Goal: Information Seeking & Learning: Learn about a topic

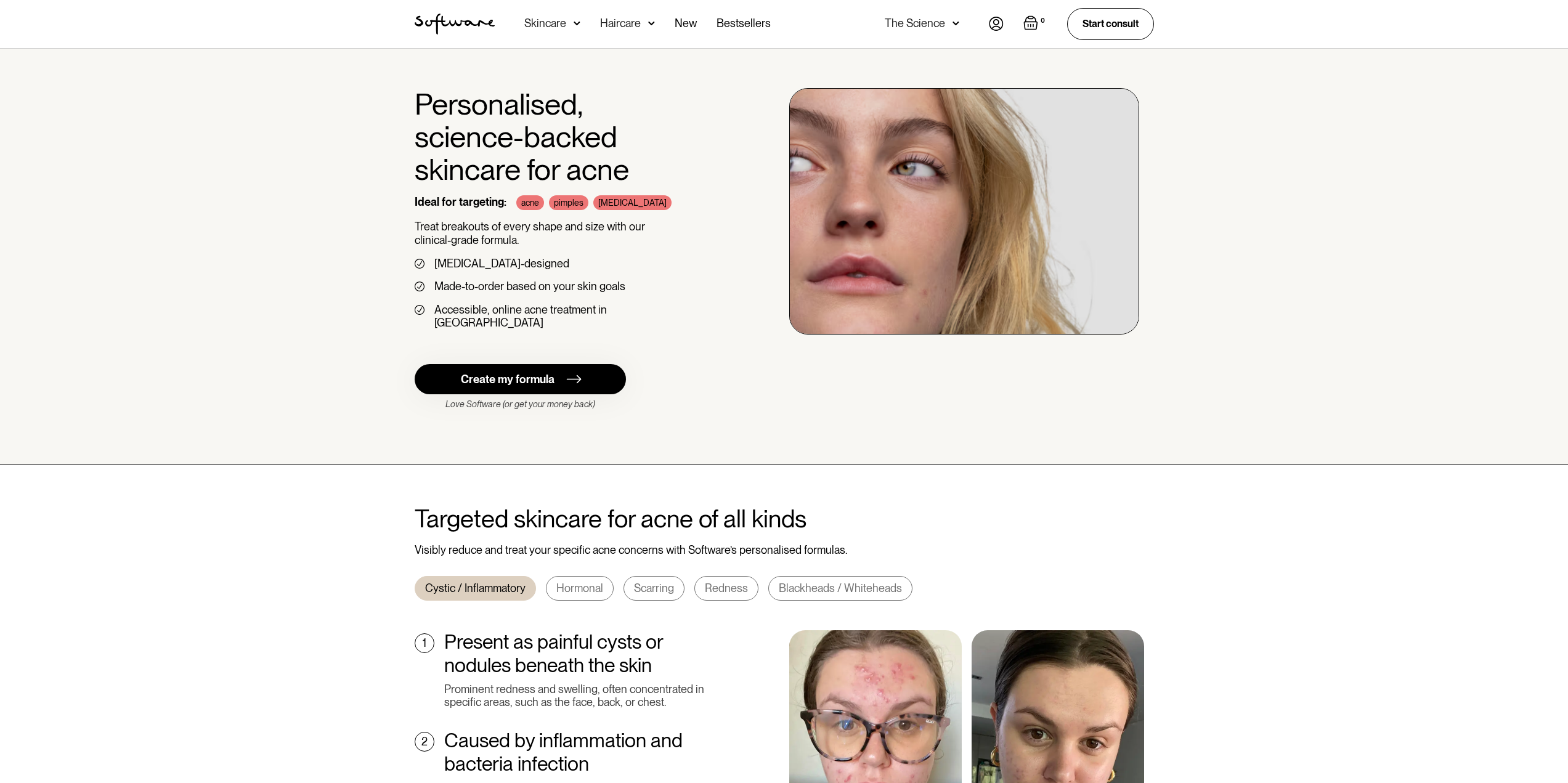
click at [651, 22] on img at bounding box center [651, 24] width 7 height 12
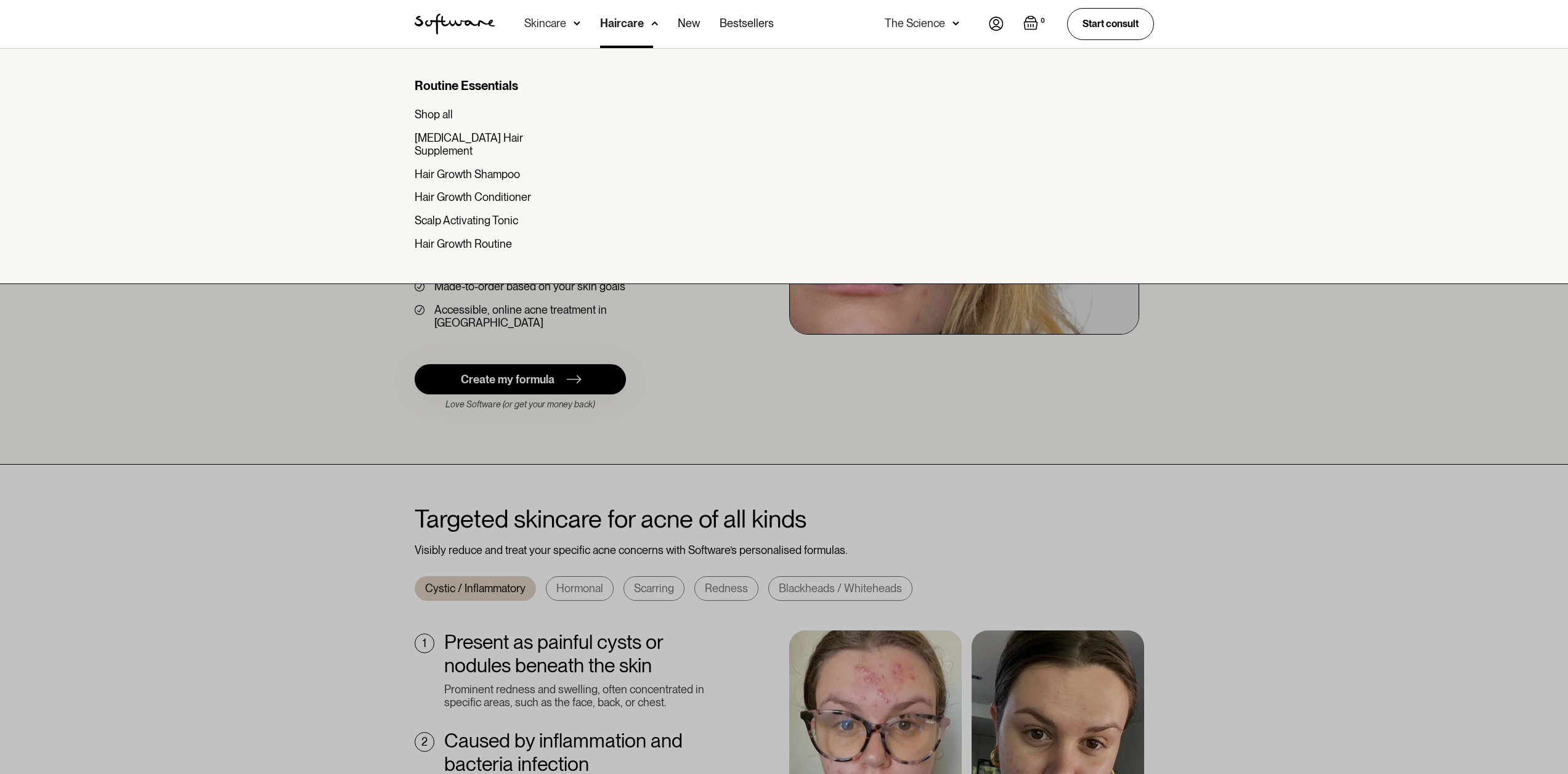
click at [561, 17] on div "Skincare" at bounding box center [545, 24] width 42 height 12
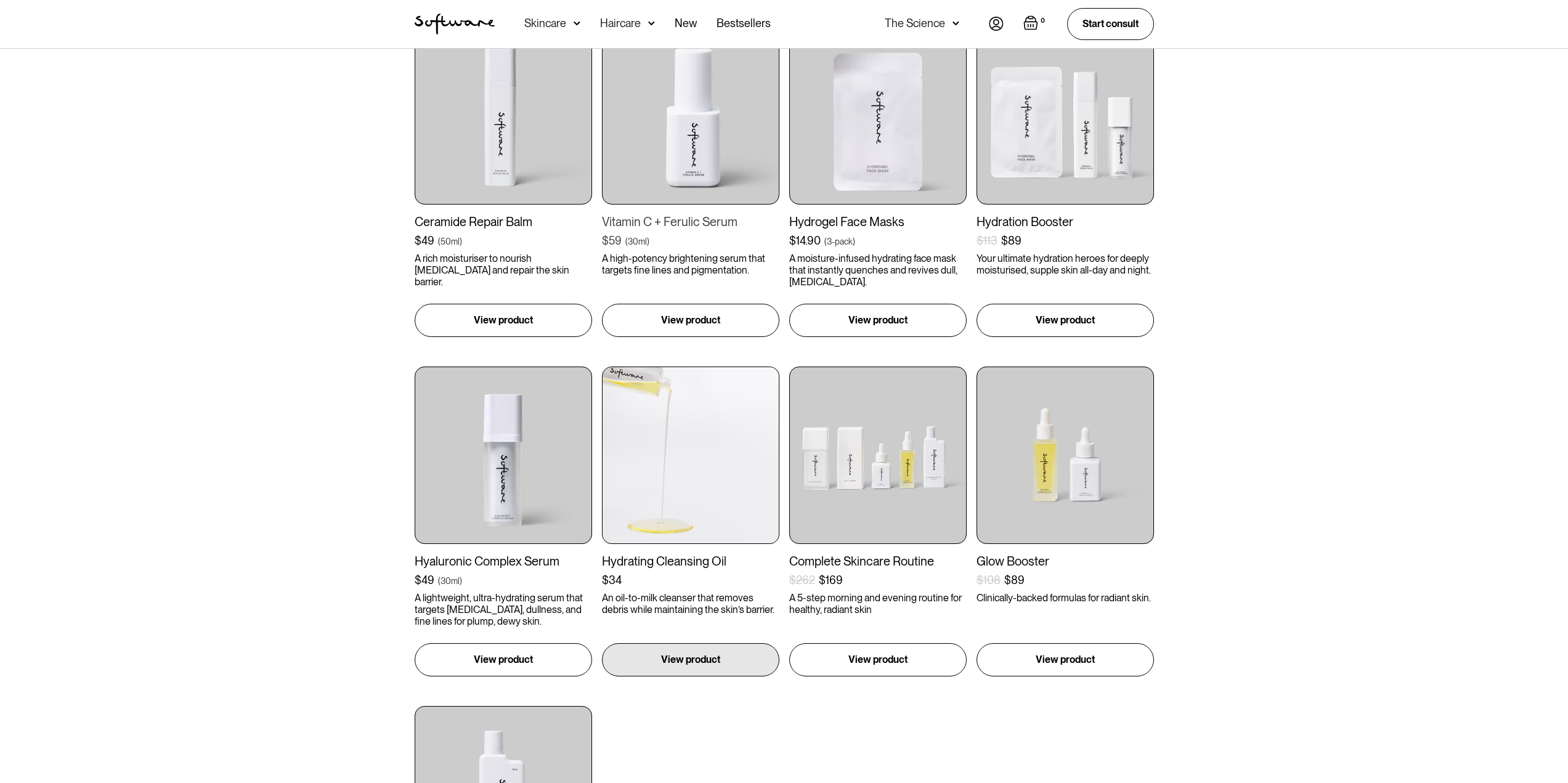
scroll to position [185, 0]
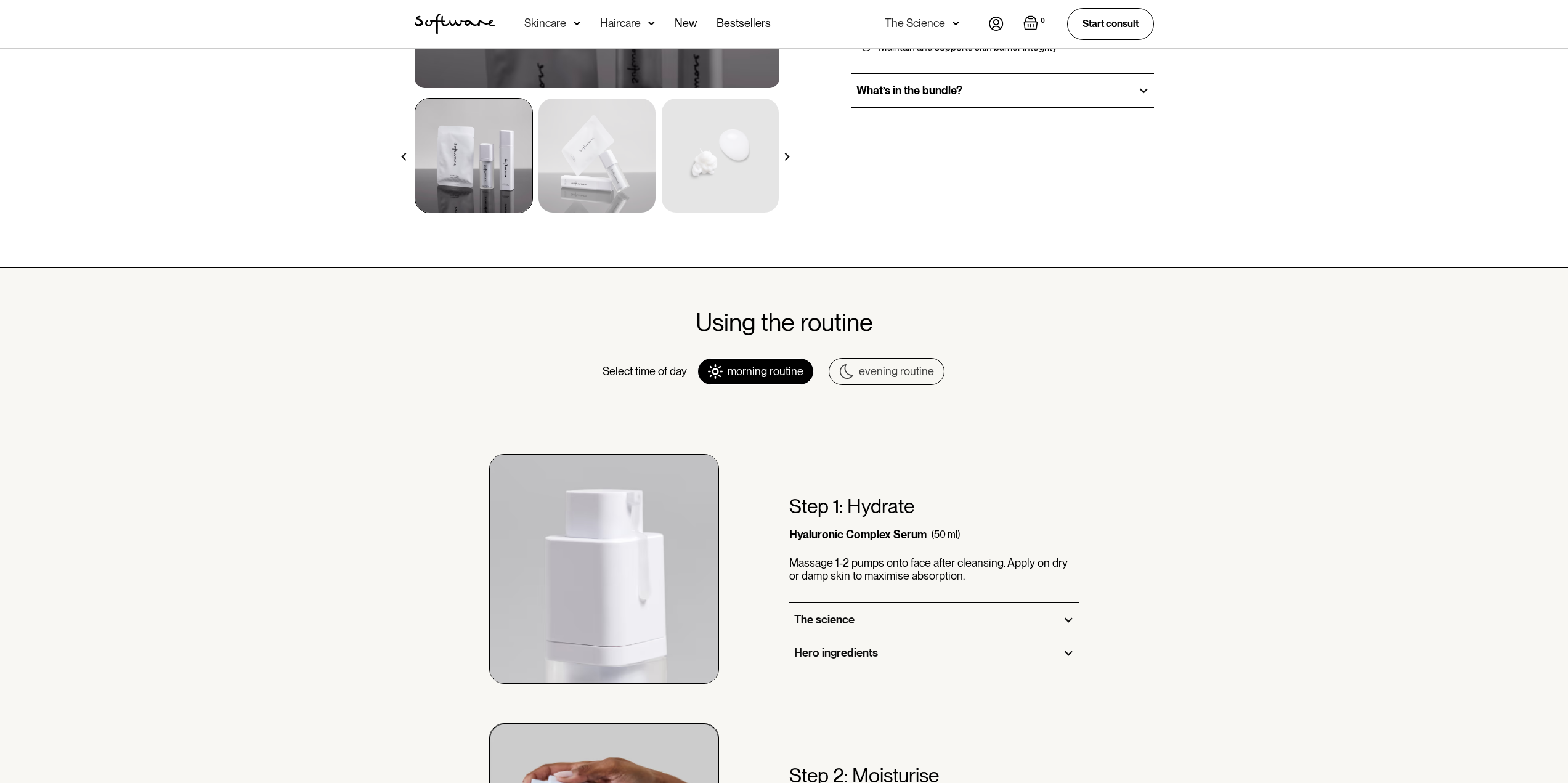
scroll to position [370, 0]
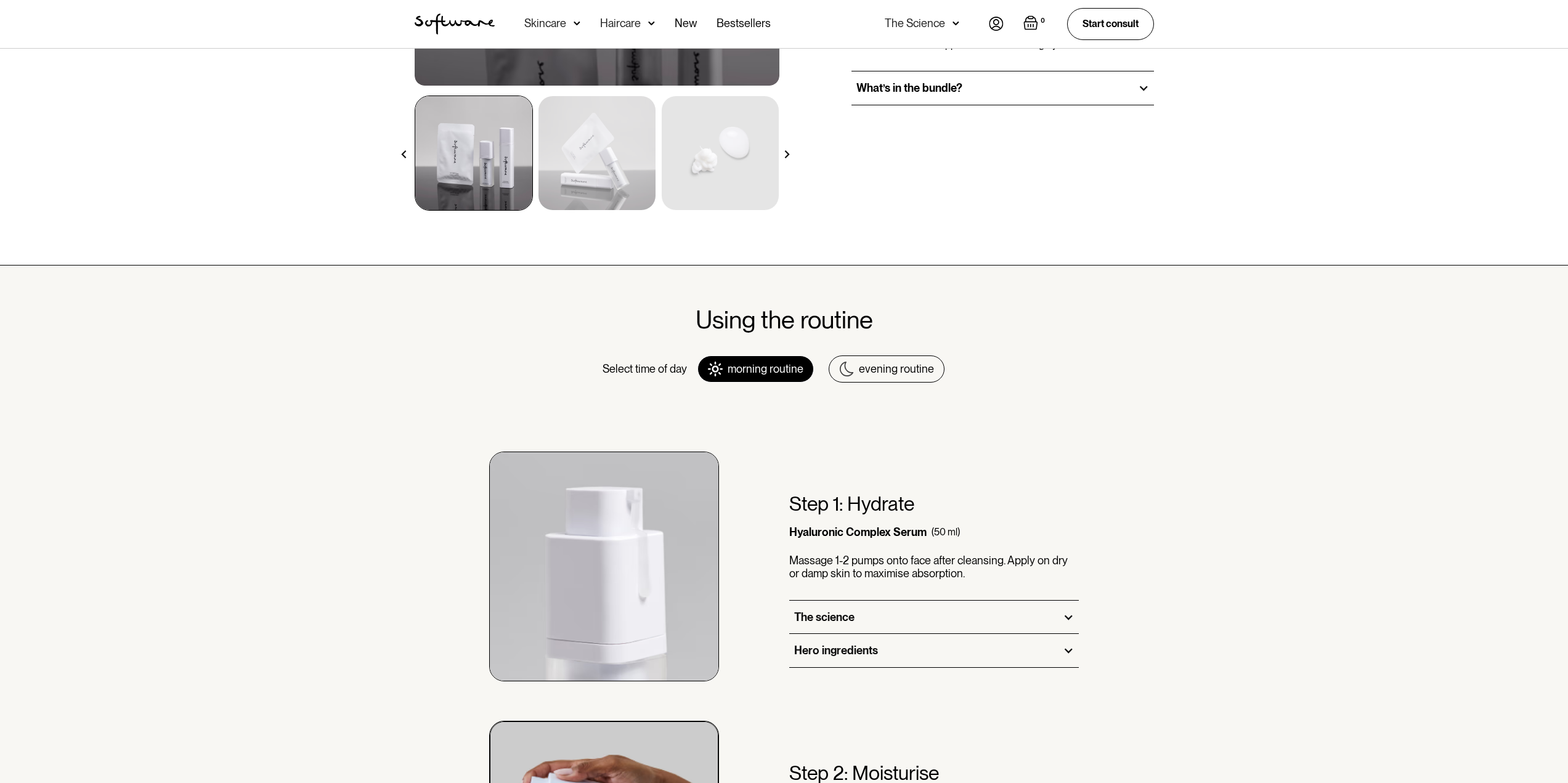
click at [876, 376] on link "evening routine" at bounding box center [886, 369] width 116 height 27
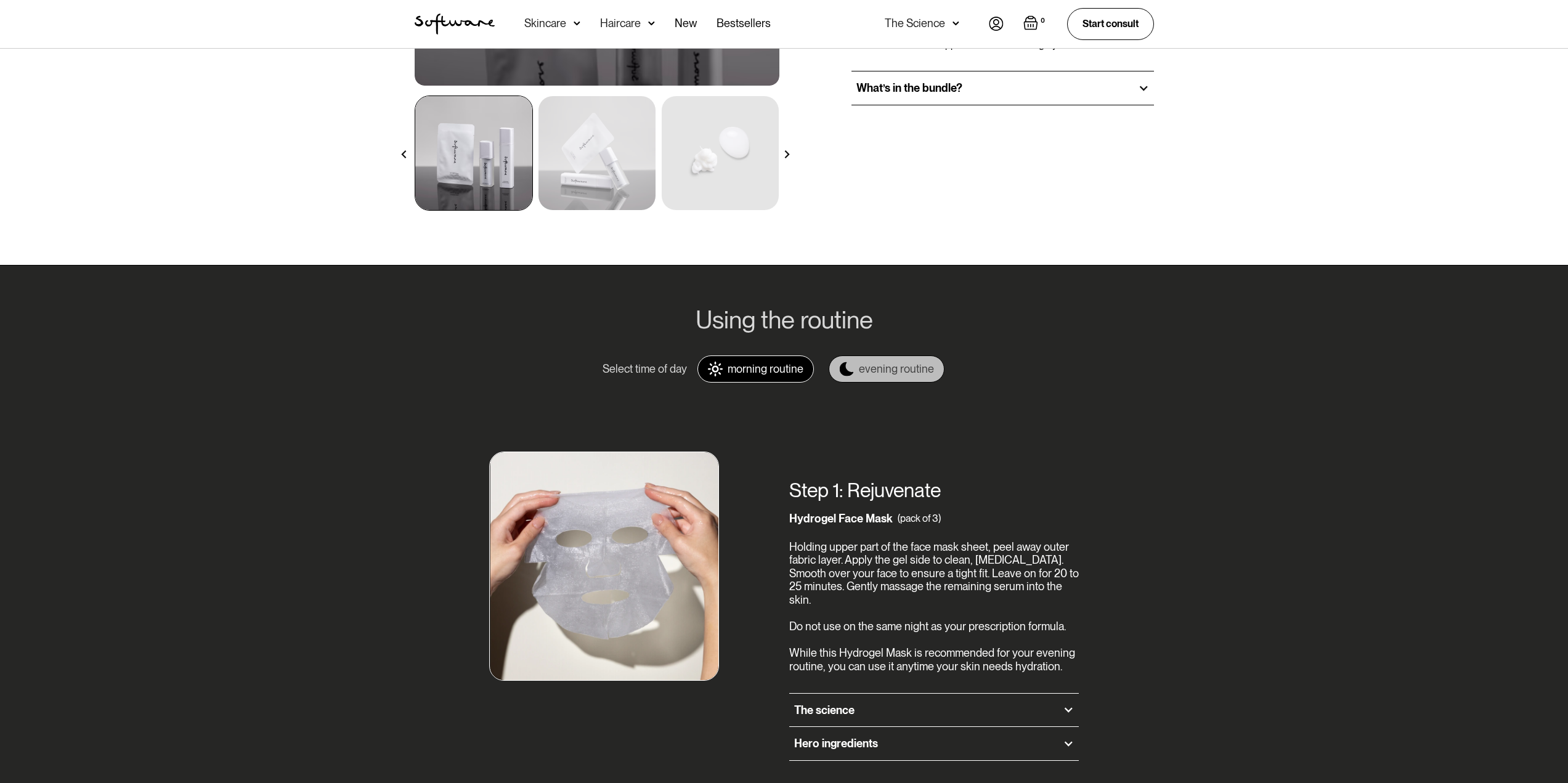
click at [740, 372] on div "morning routine" at bounding box center [766, 369] width 76 height 14
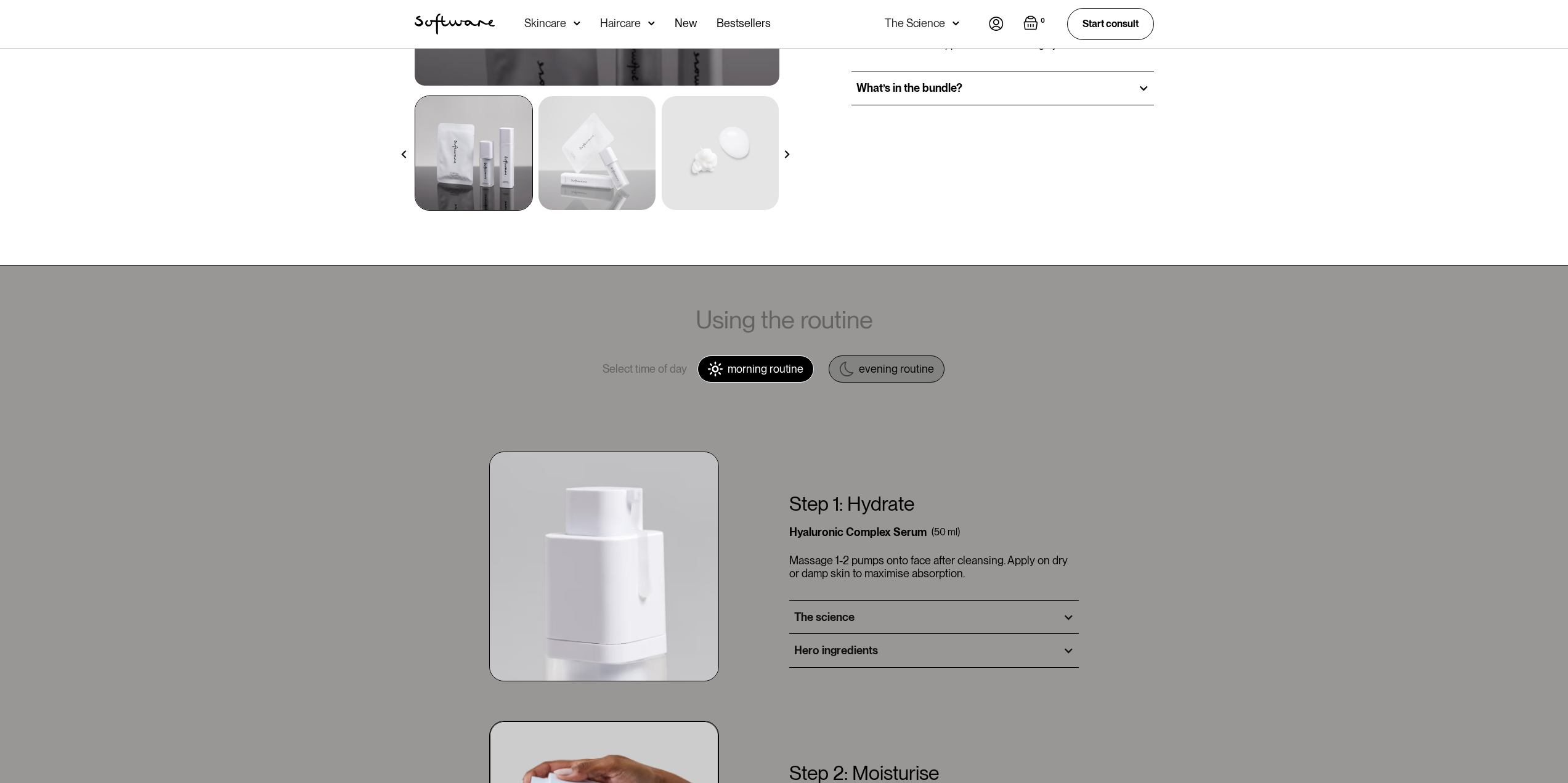
click at [867, 360] on link "evening routine" at bounding box center [886, 369] width 116 height 27
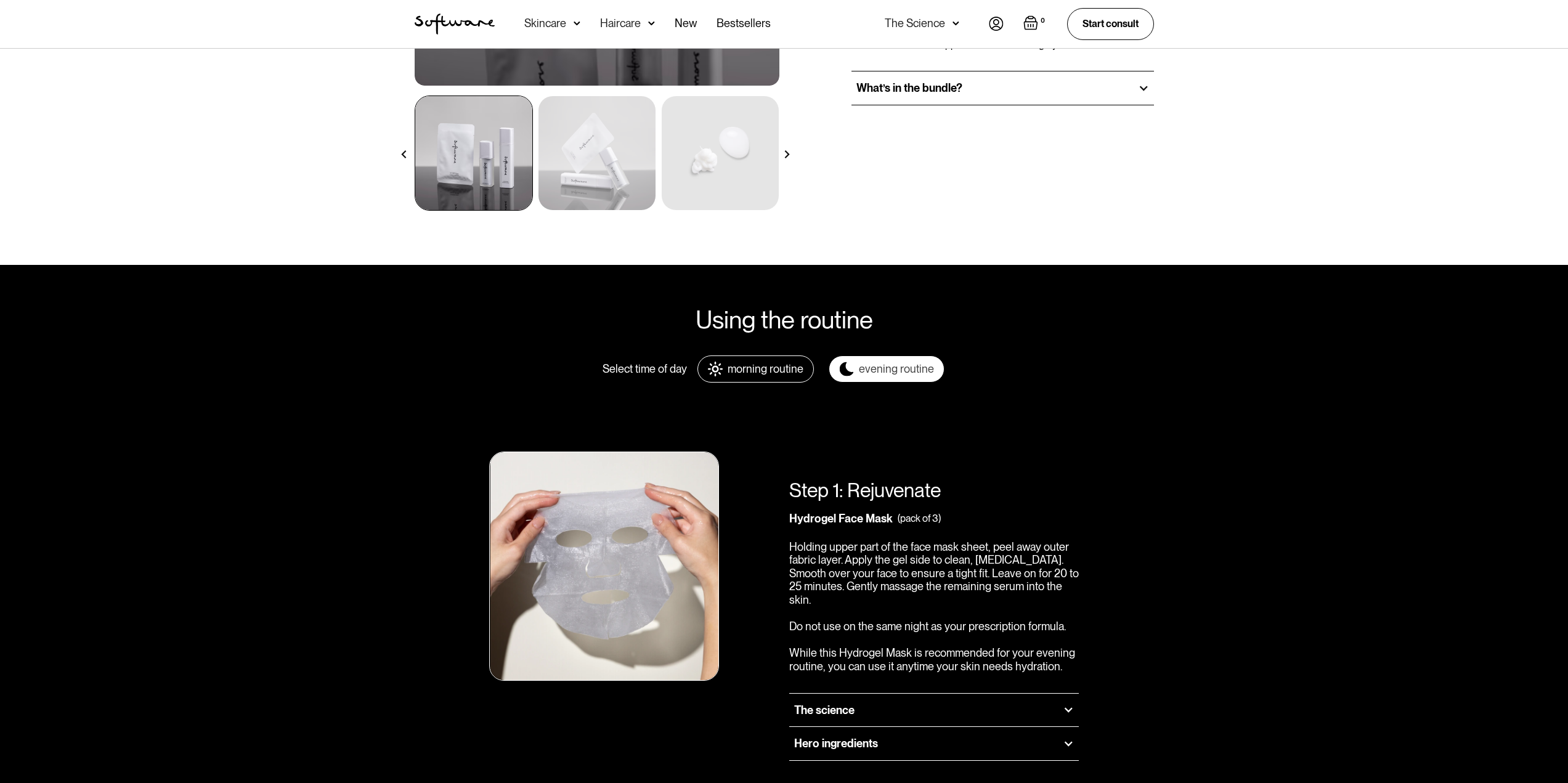
click at [735, 364] on div "morning routine" at bounding box center [766, 369] width 76 height 14
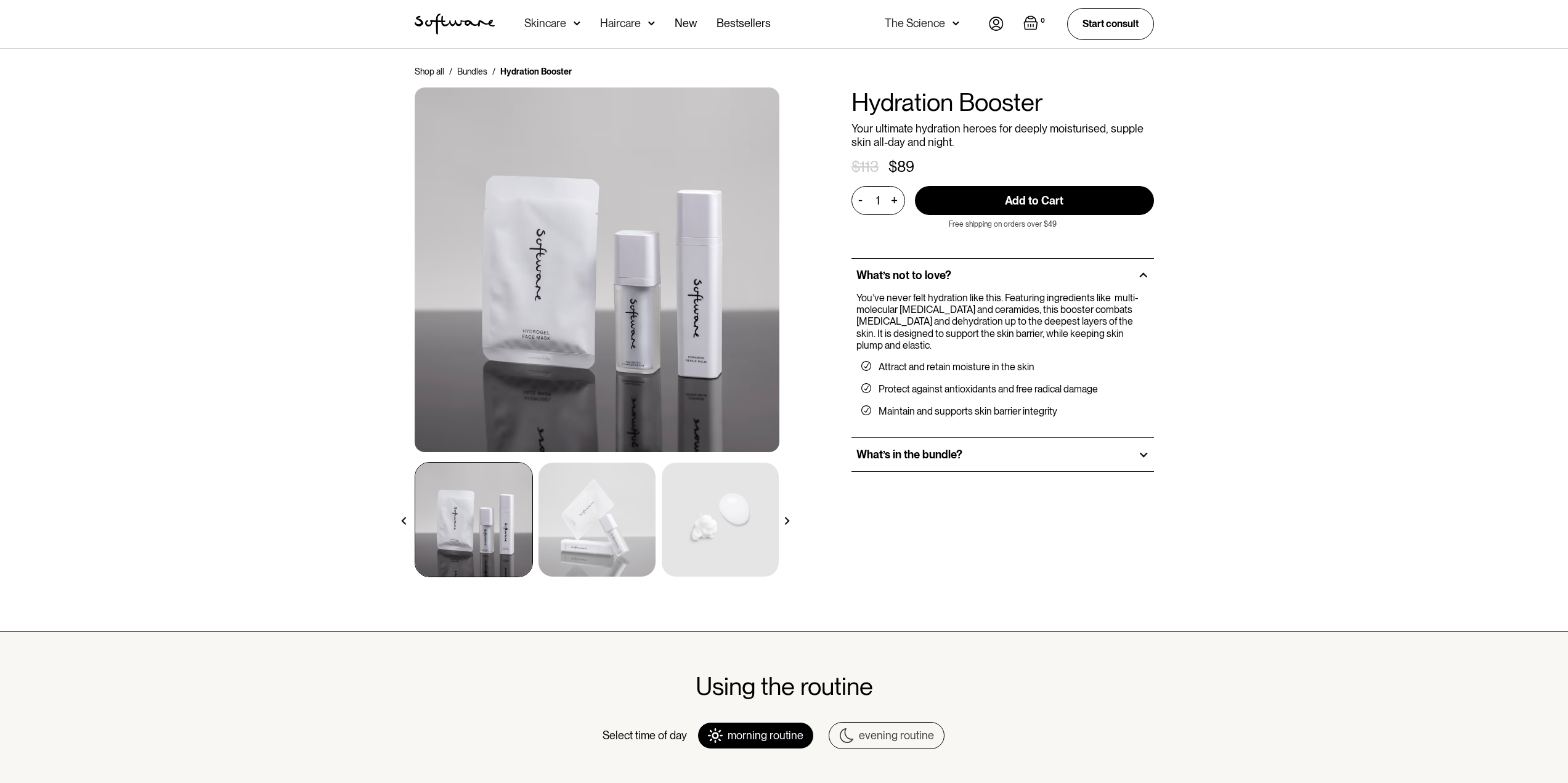
scroll to position [0, 0]
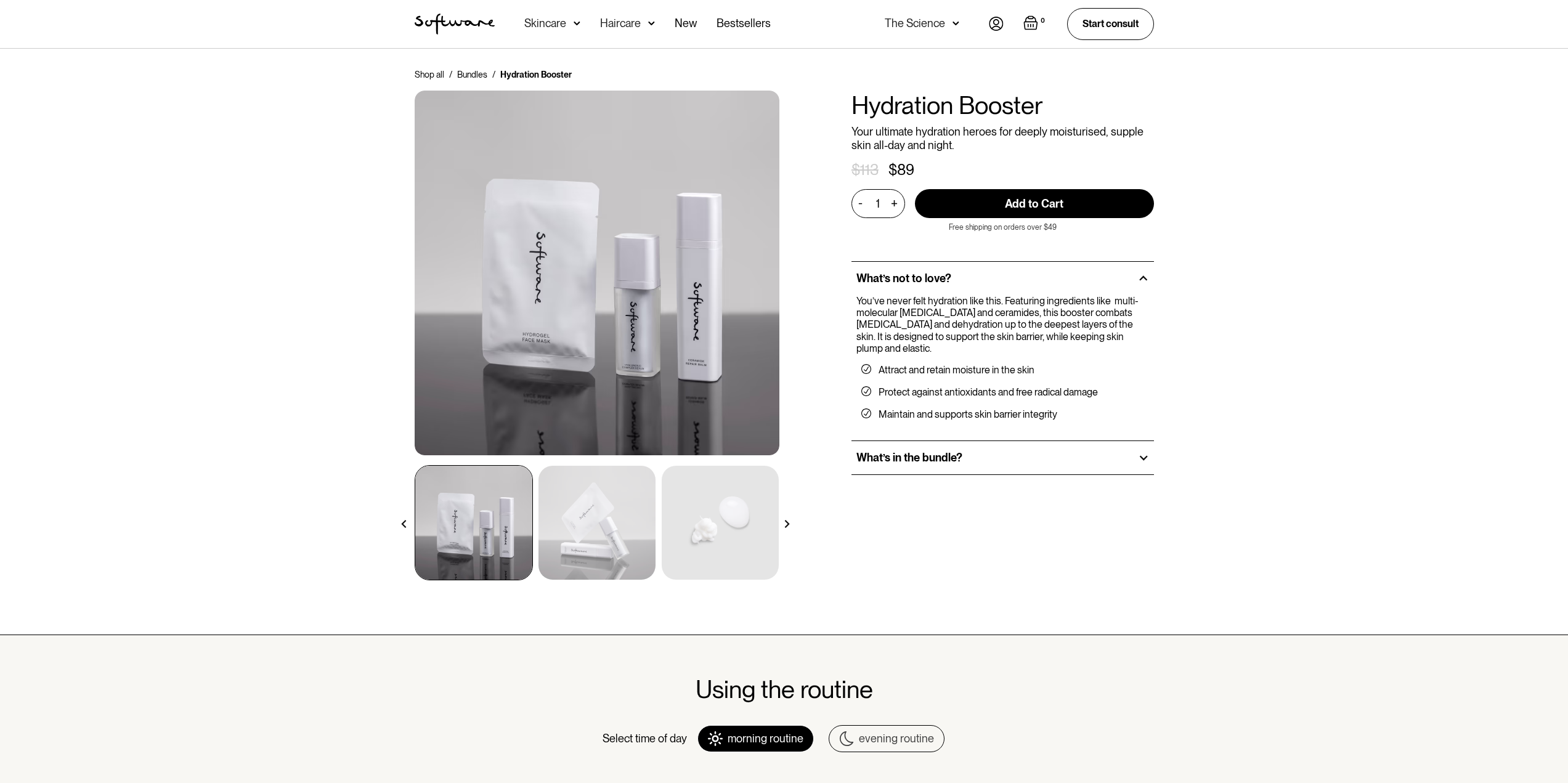
click at [612, 520] on img at bounding box center [597, 522] width 117 height 114
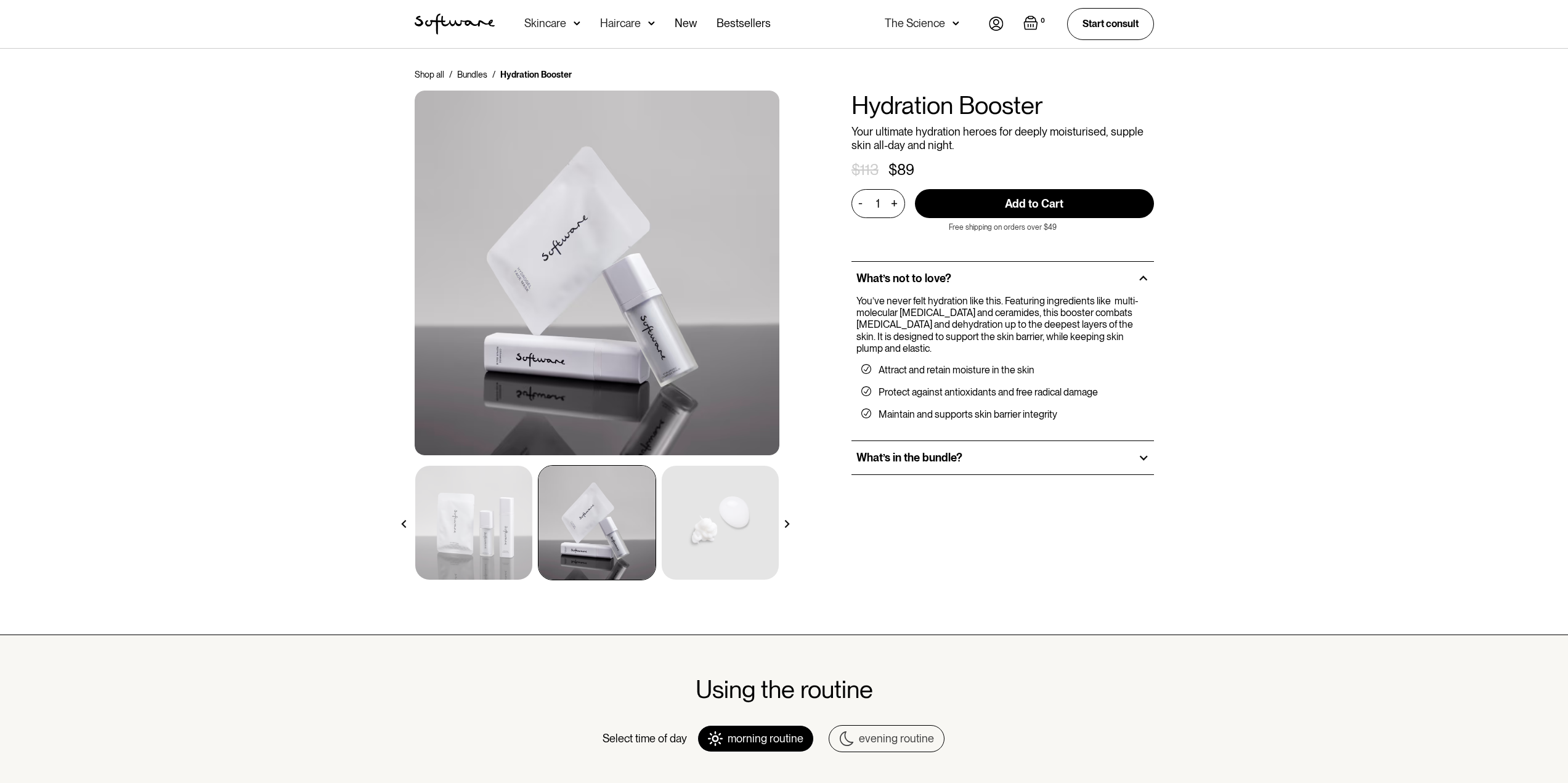
click at [715, 537] on img at bounding box center [720, 522] width 117 height 114
click at [447, 523] on img at bounding box center [474, 522] width 117 height 114
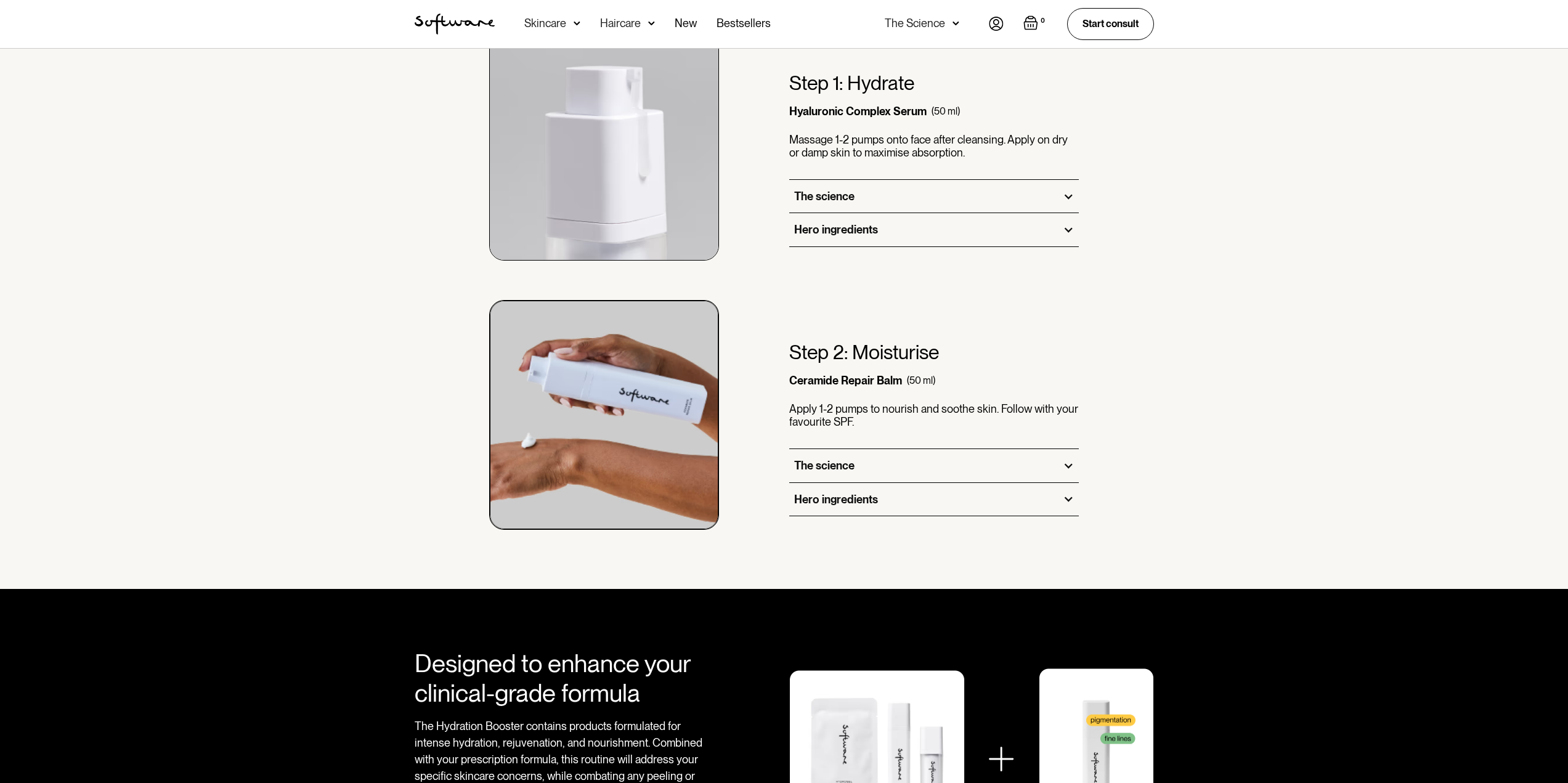
scroll to position [801, 0]
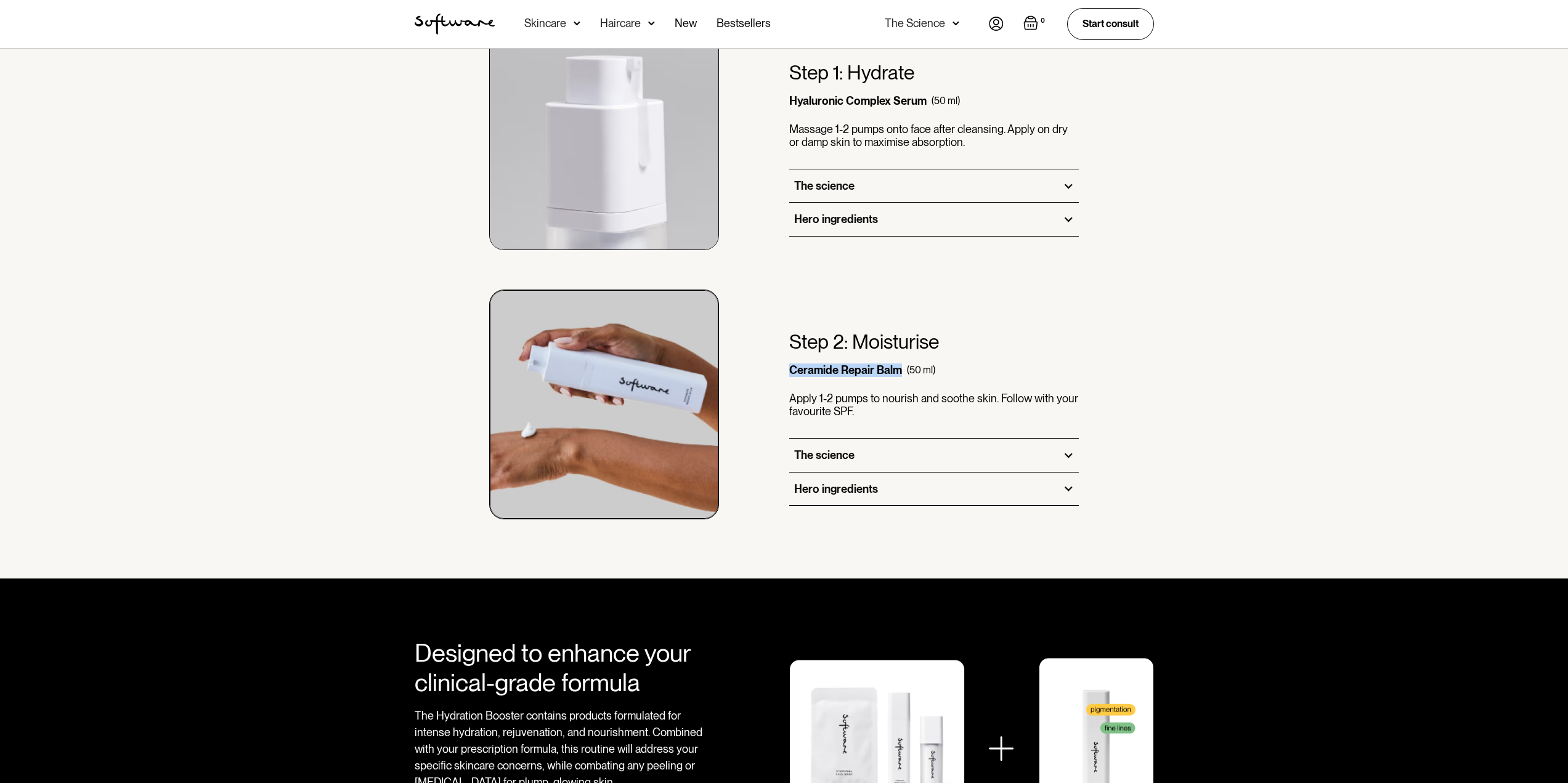
drag, startPoint x: 785, startPoint y: 370, endPoint x: 897, endPoint y: 376, distance: 112.2
click at [897, 376] on div "Step 2: Moisturise Ceramide Repair Balm (50 ml) Apply 1-2 pumps to nourish and …" at bounding box center [784, 384] width 740 height 269
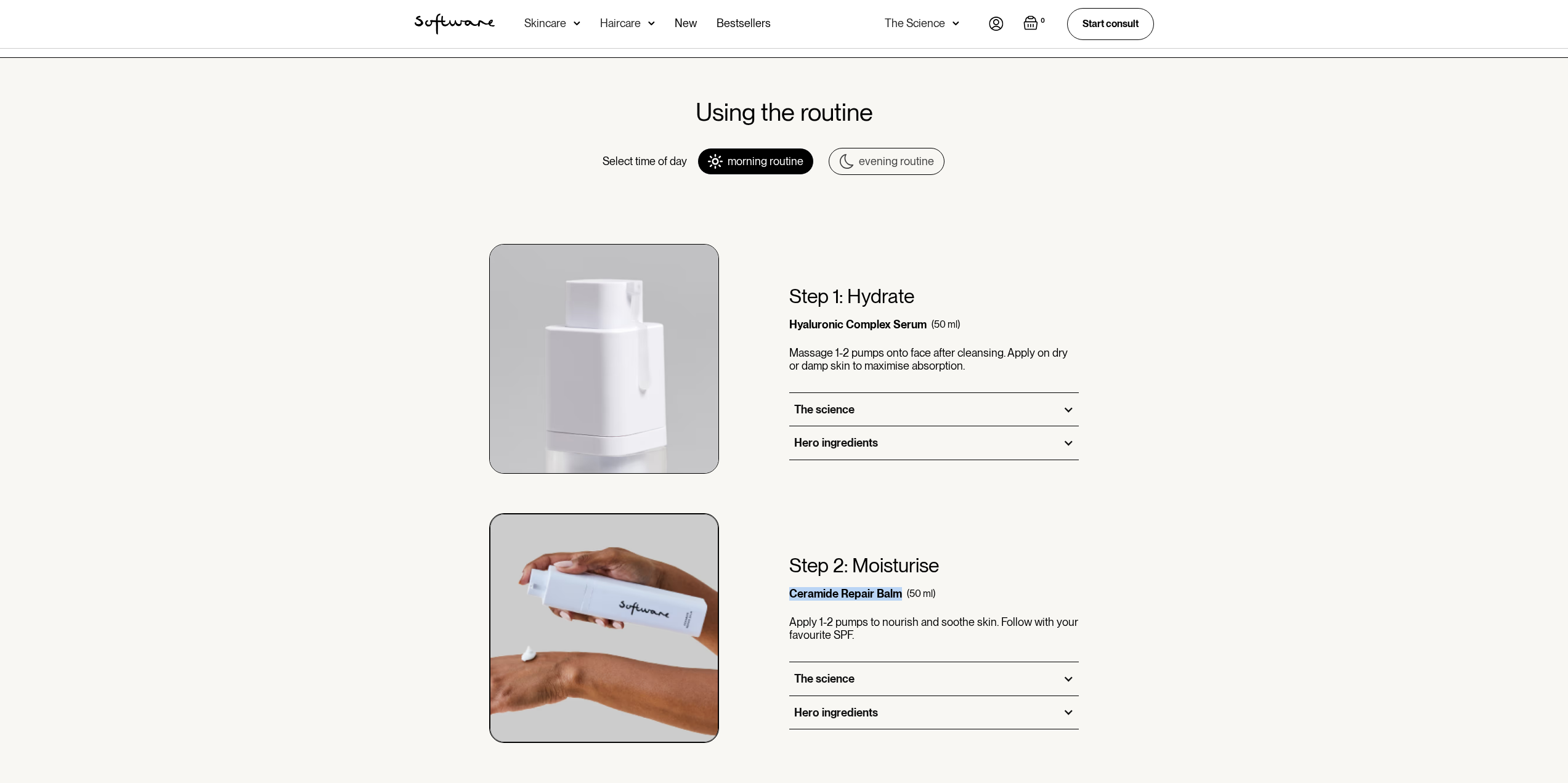
scroll to position [616, 0]
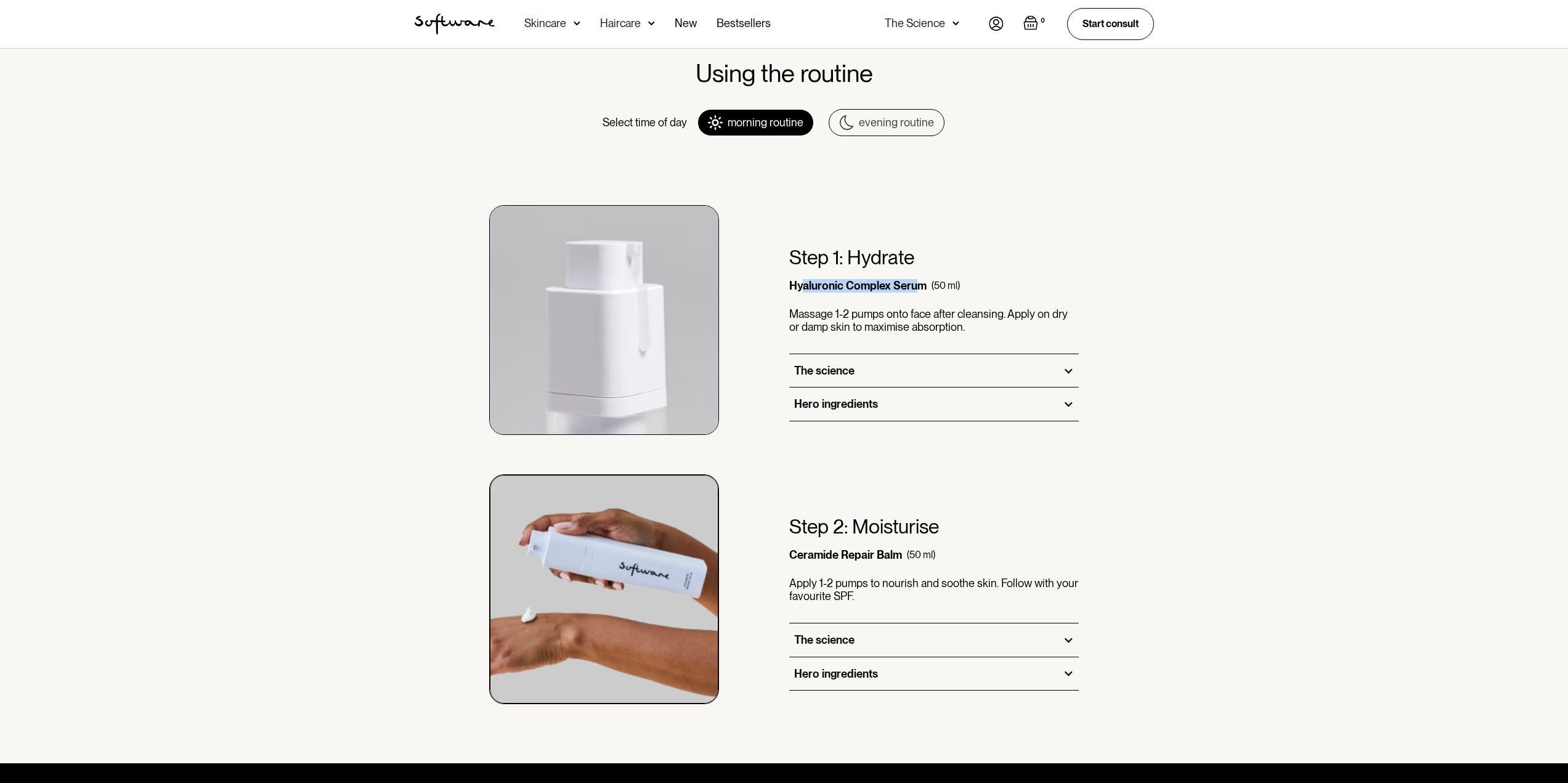
drag, startPoint x: 916, startPoint y: 285, endPoint x: 795, endPoint y: 289, distance: 121.1
click at [799, 289] on div "Hyaluronic Complex Serum" at bounding box center [858, 286] width 137 height 14
click at [795, 289] on div "Hyaluronic Complex Serum" at bounding box center [858, 286] width 137 height 14
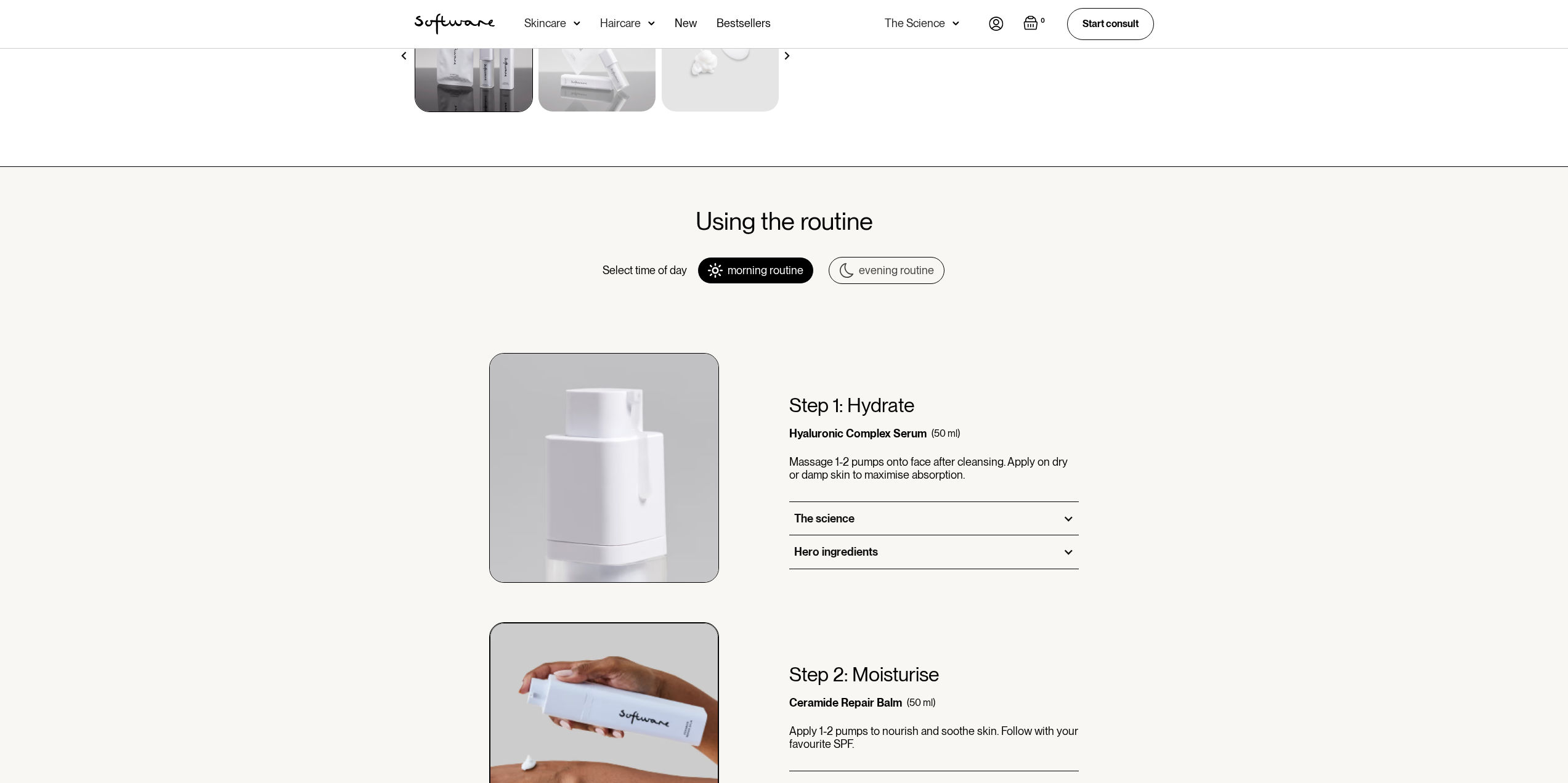
scroll to position [431, 0]
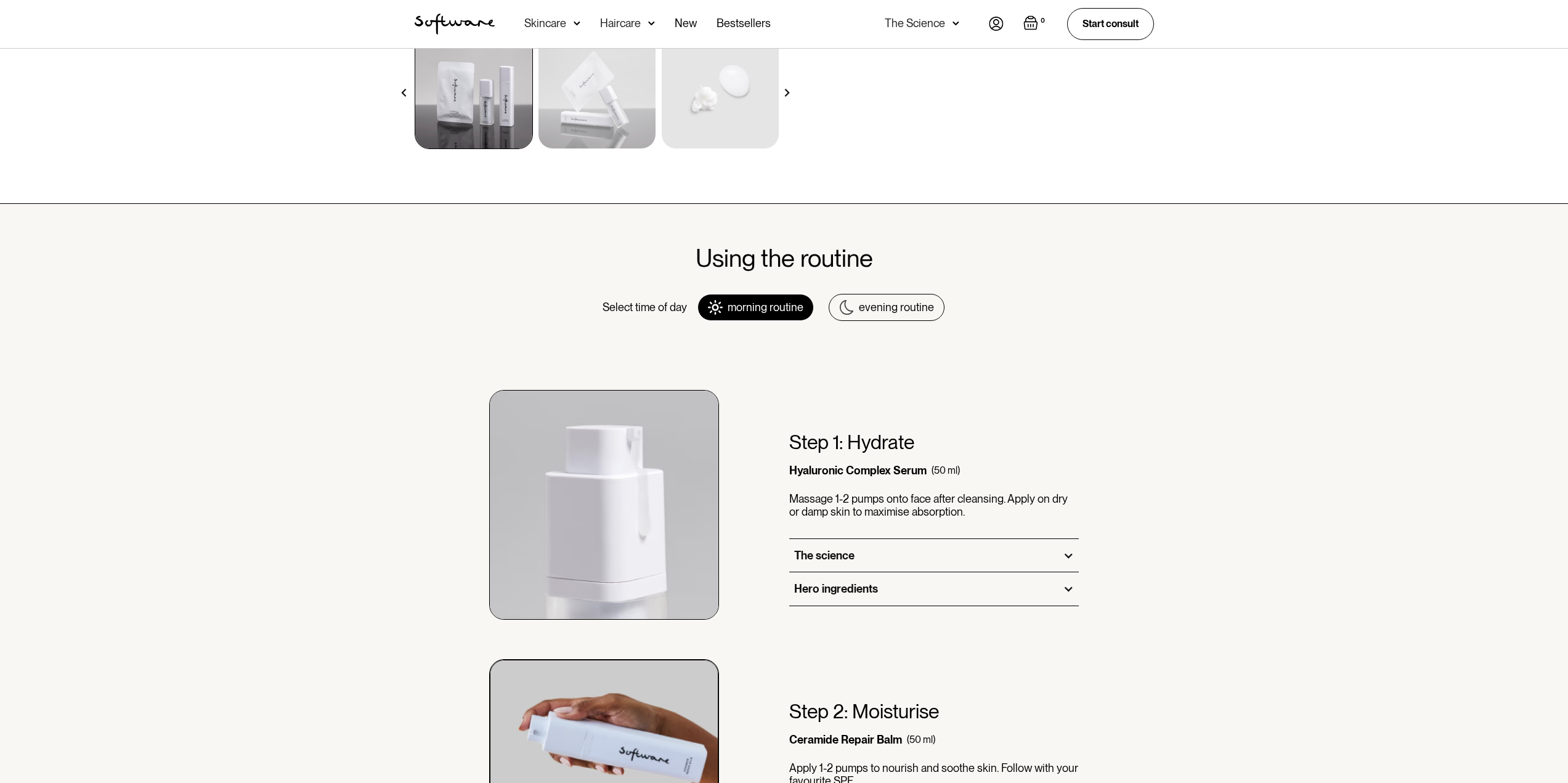
click at [881, 298] on link "evening routine" at bounding box center [886, 308] width 116 height 27
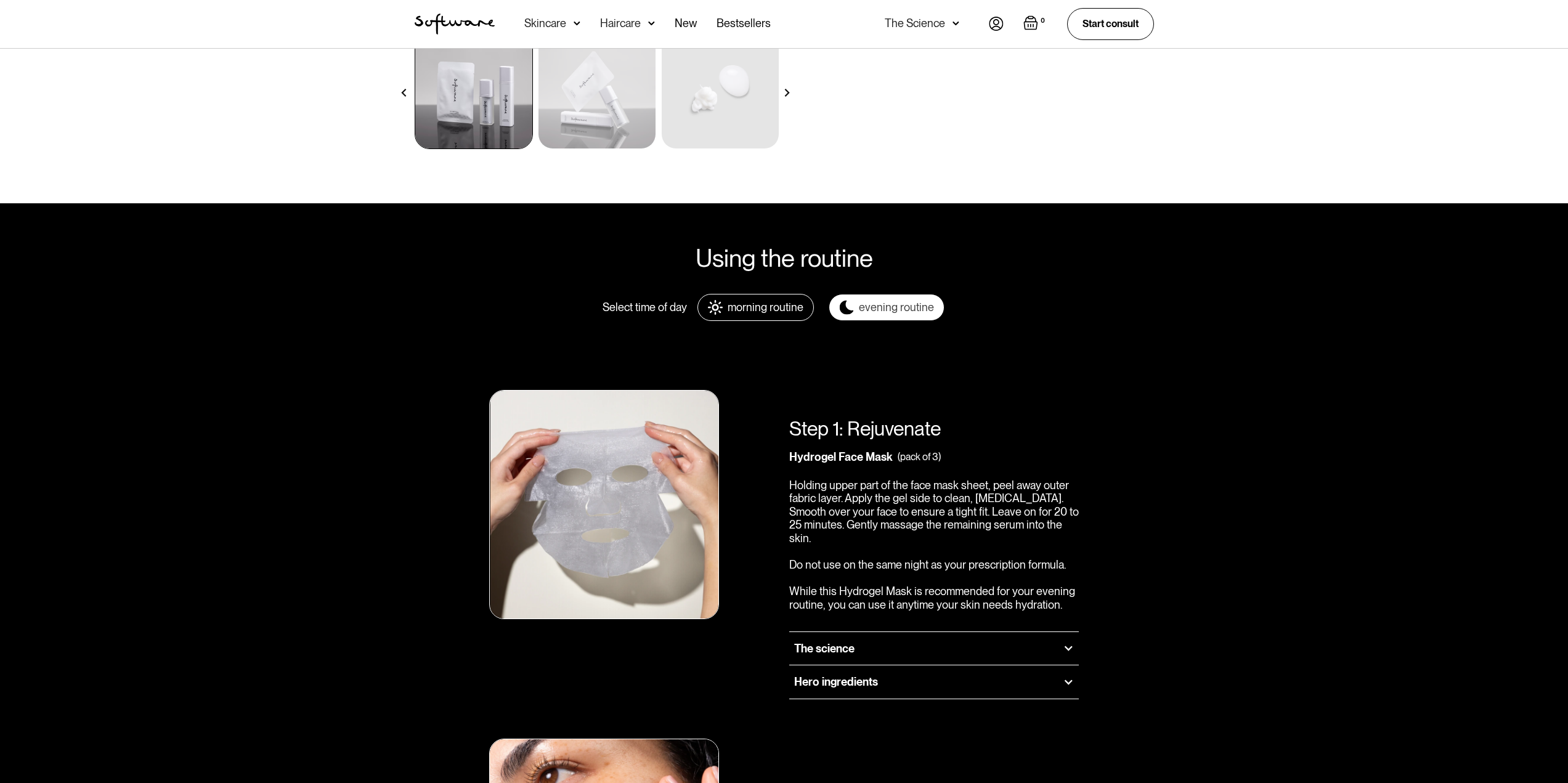
click at [750, 313] on div "morning routine" at bounding box center [766, 308] width 76 height 14
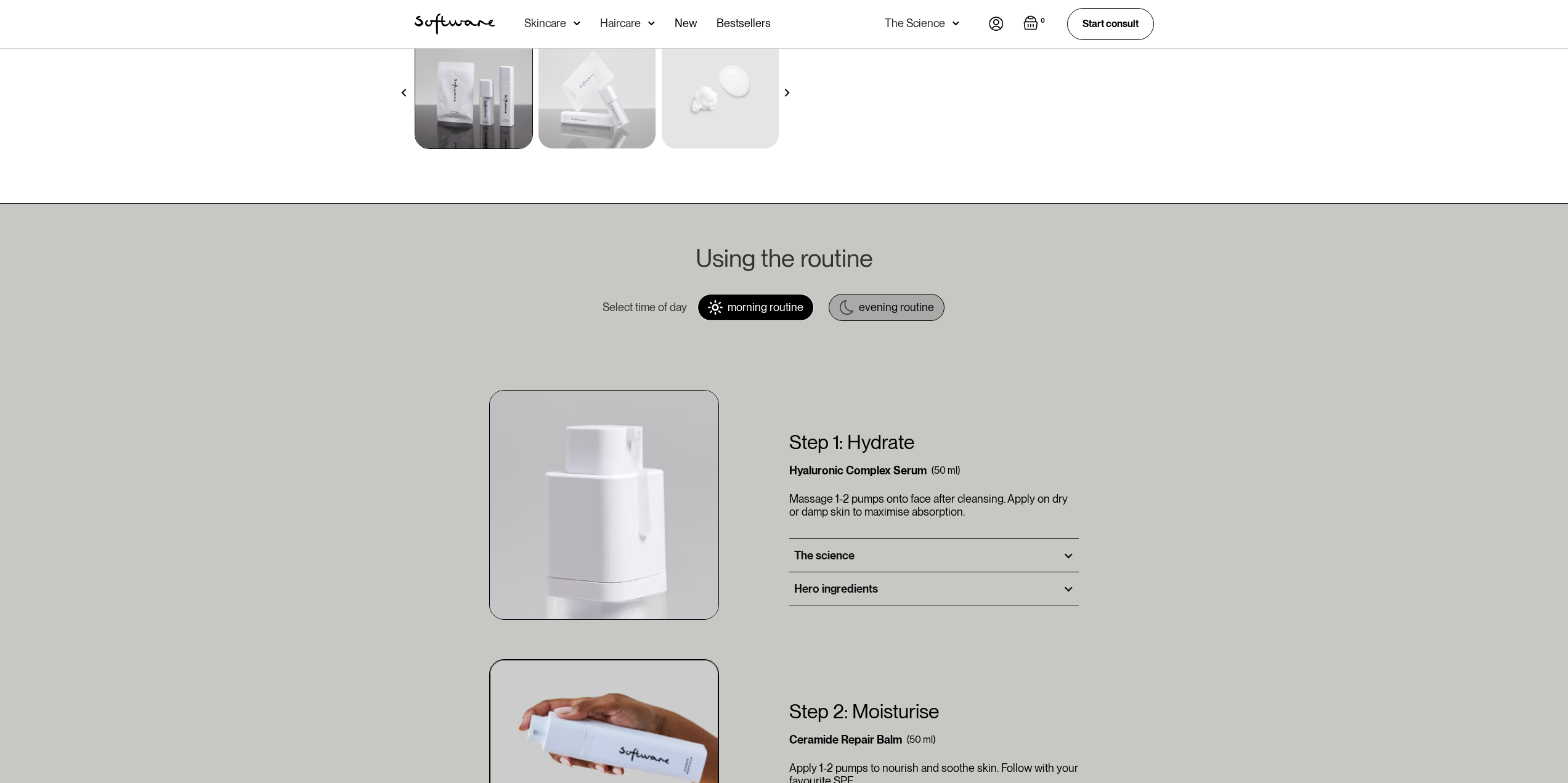
click at [869, 313] on div "evening routine" at bounding box center [896, 308] width 75 height 14
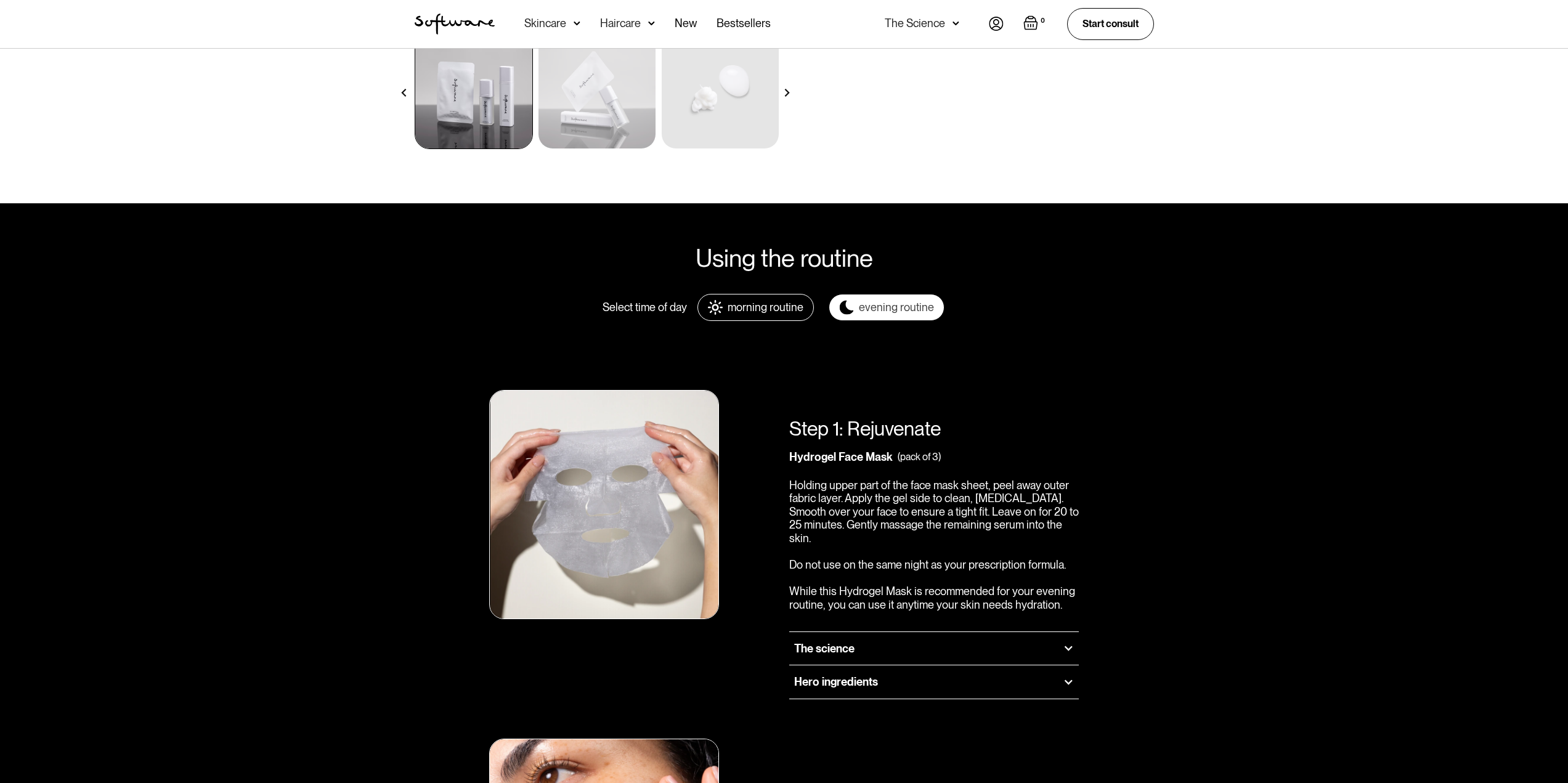
click at [779, 301] on div "morning routine" at bounding box center [766, 308] width 76 height 14
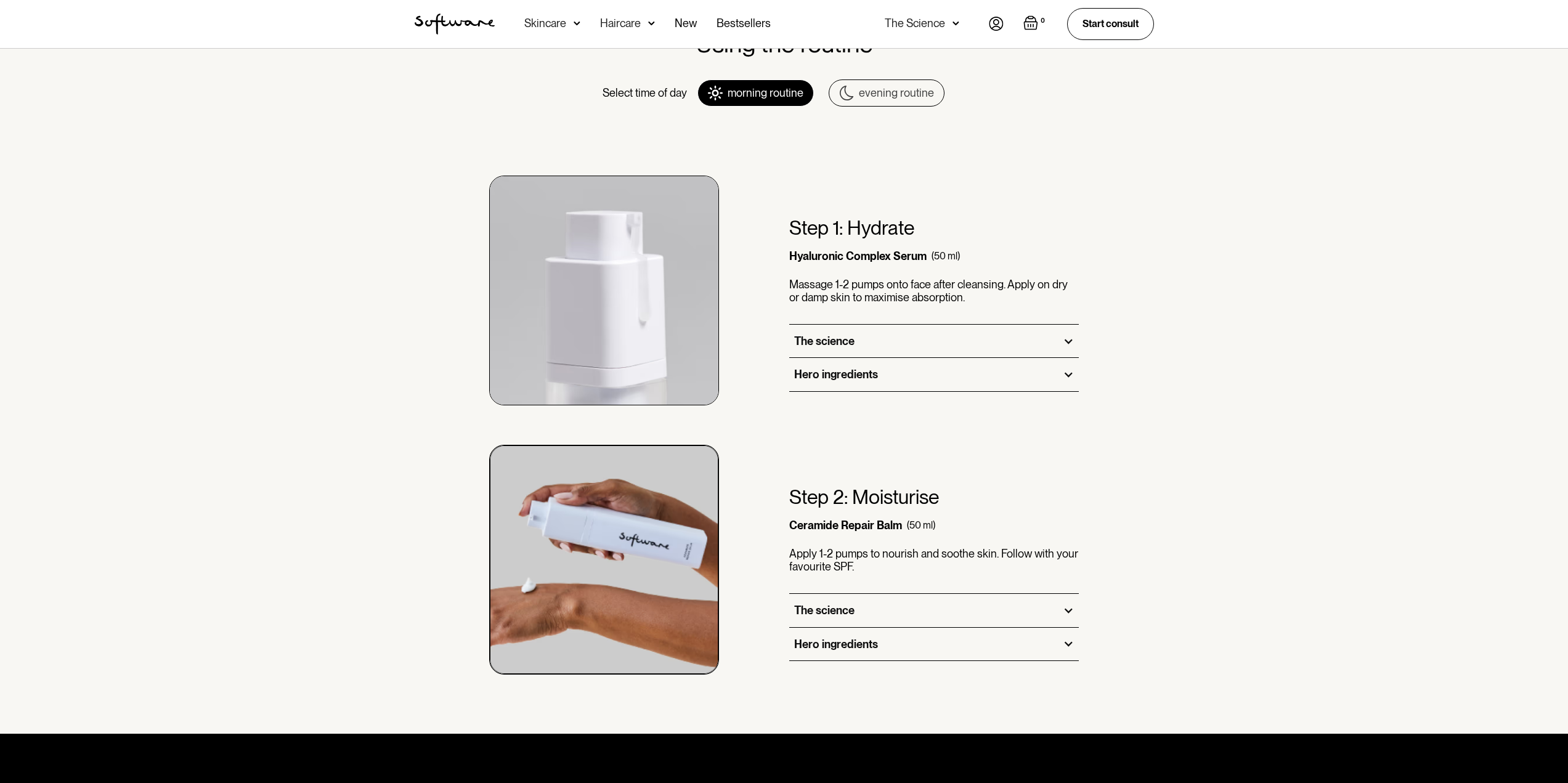
scroll to position [554, 0]
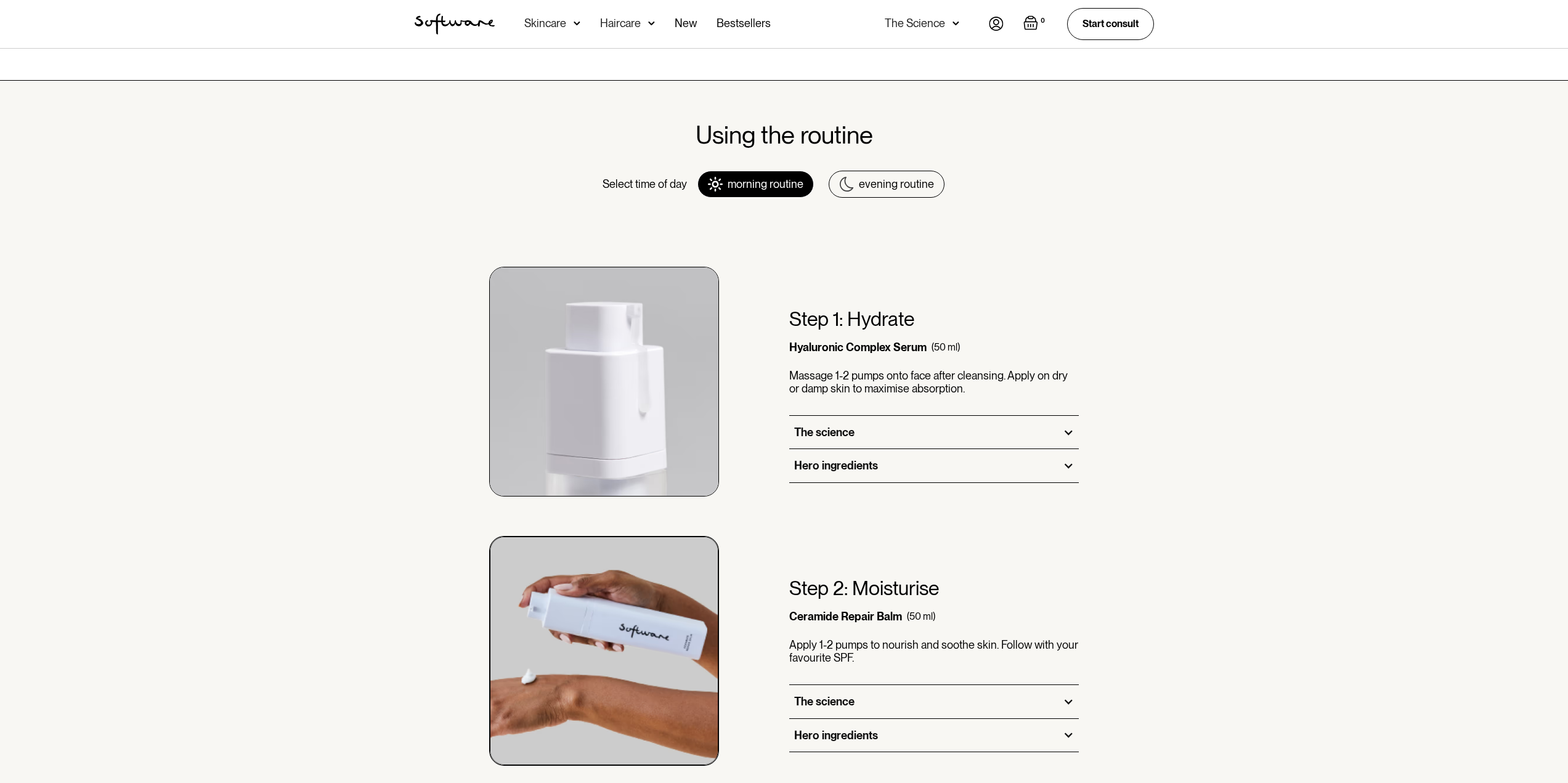
click at [891, 191] on link "evening routine" at bounding box center [886, 185] width 116 height 27
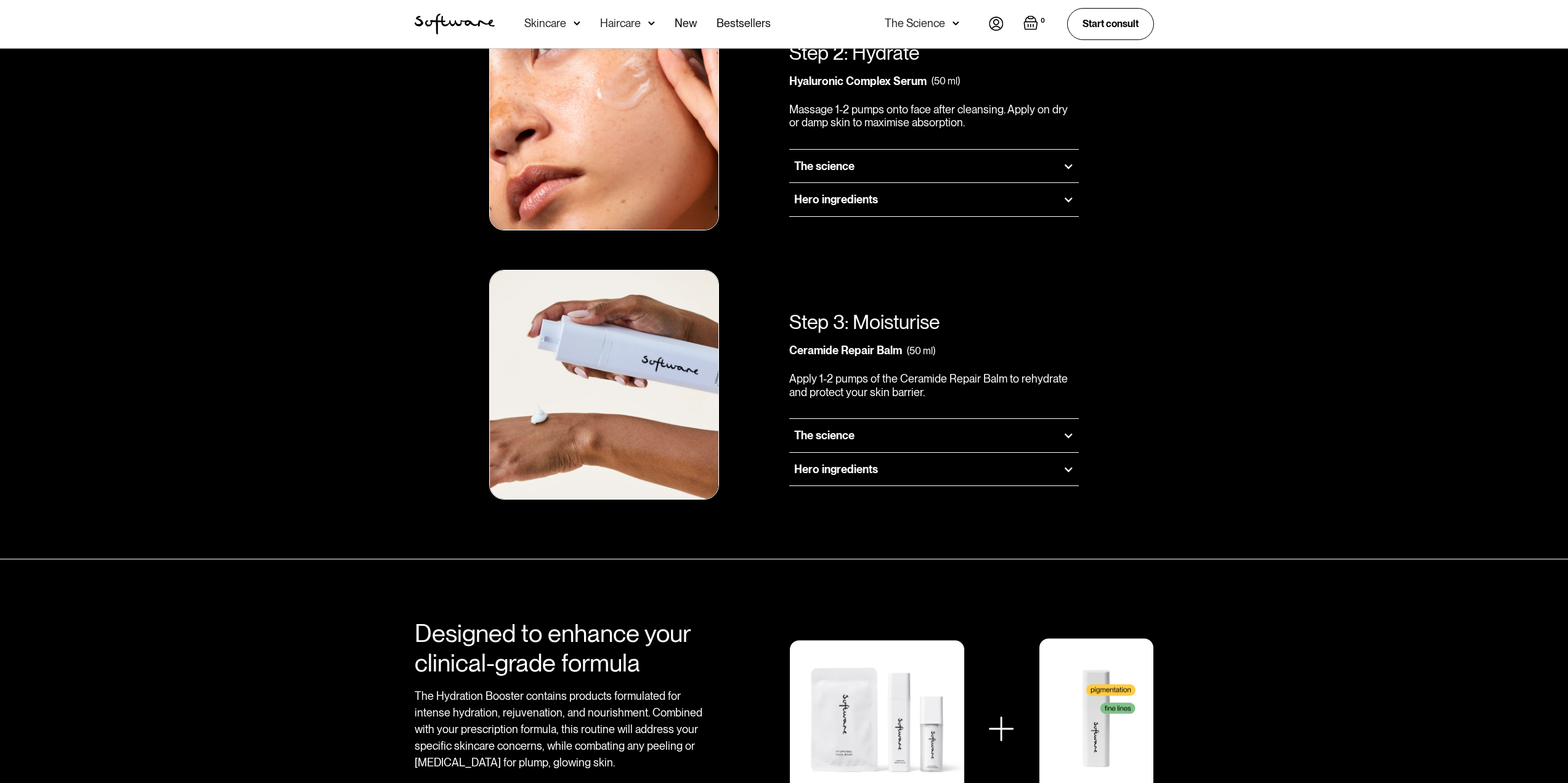
scroll to position [1220, 0]
